Goal: Information Seeking & Learning: Learn about a topic

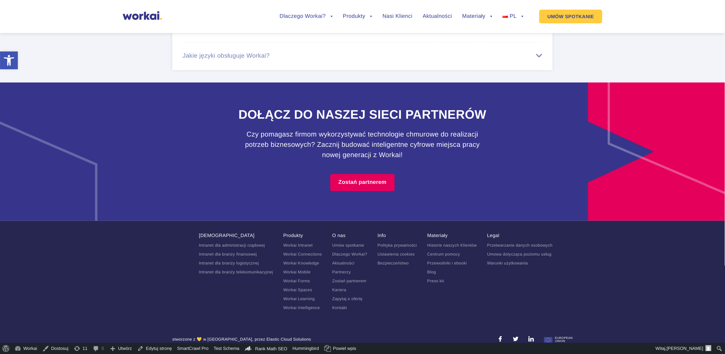
click at [334, 287] on link "Kariera" at bounding box center [340, 289] width 14 height 5
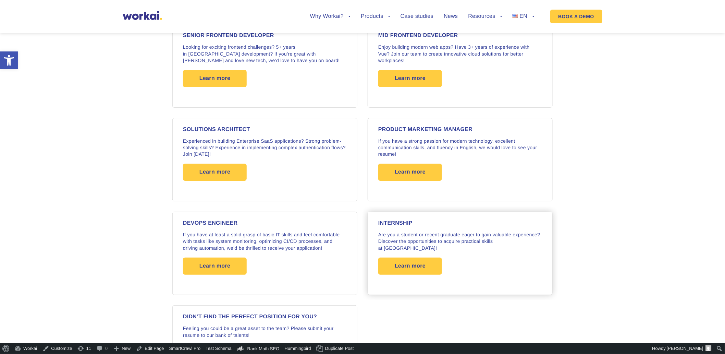
scroll to position [899, 0]
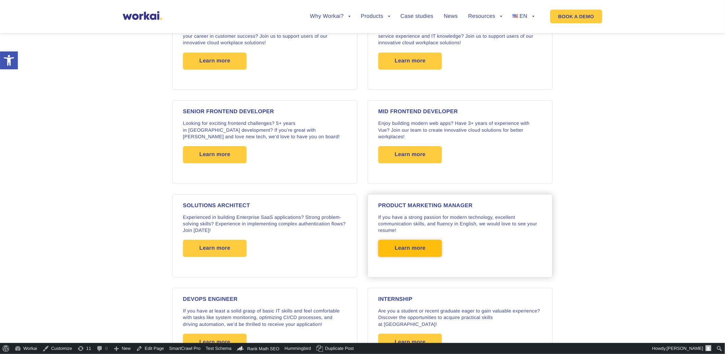
click at [391, 241] on span "Learn more" at bounding box center [410, 248] width 64 height 17
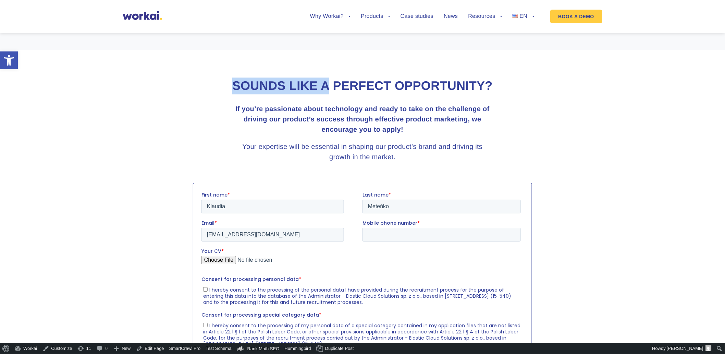
scroll to position [800, 0]
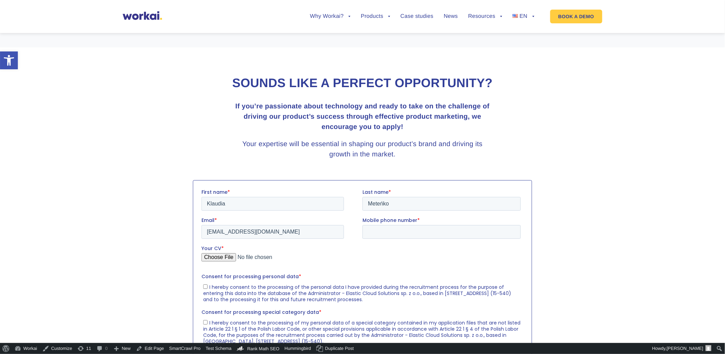
drag, startPoint x: 249, startPoint y: 71, endPoint x: 361, endPoint y: 95, distance: 115.3
copy div "Loremip Dolorsita Consect Ad eli seddoei t Incidid Utlaboree Dolorem ali enim a…"
